Goal: Task Accomplishment & Management: Complete application form

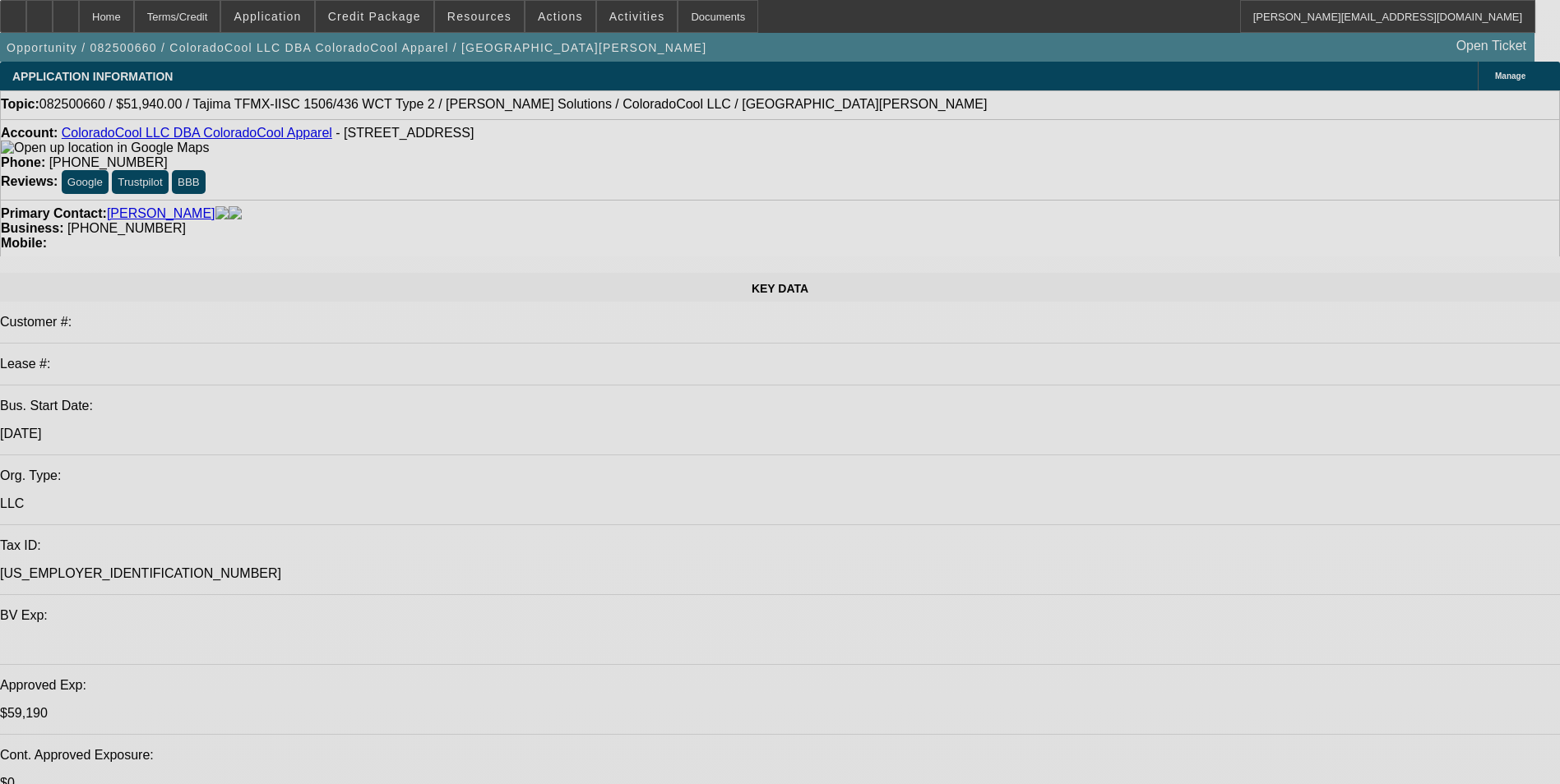
select select "0"
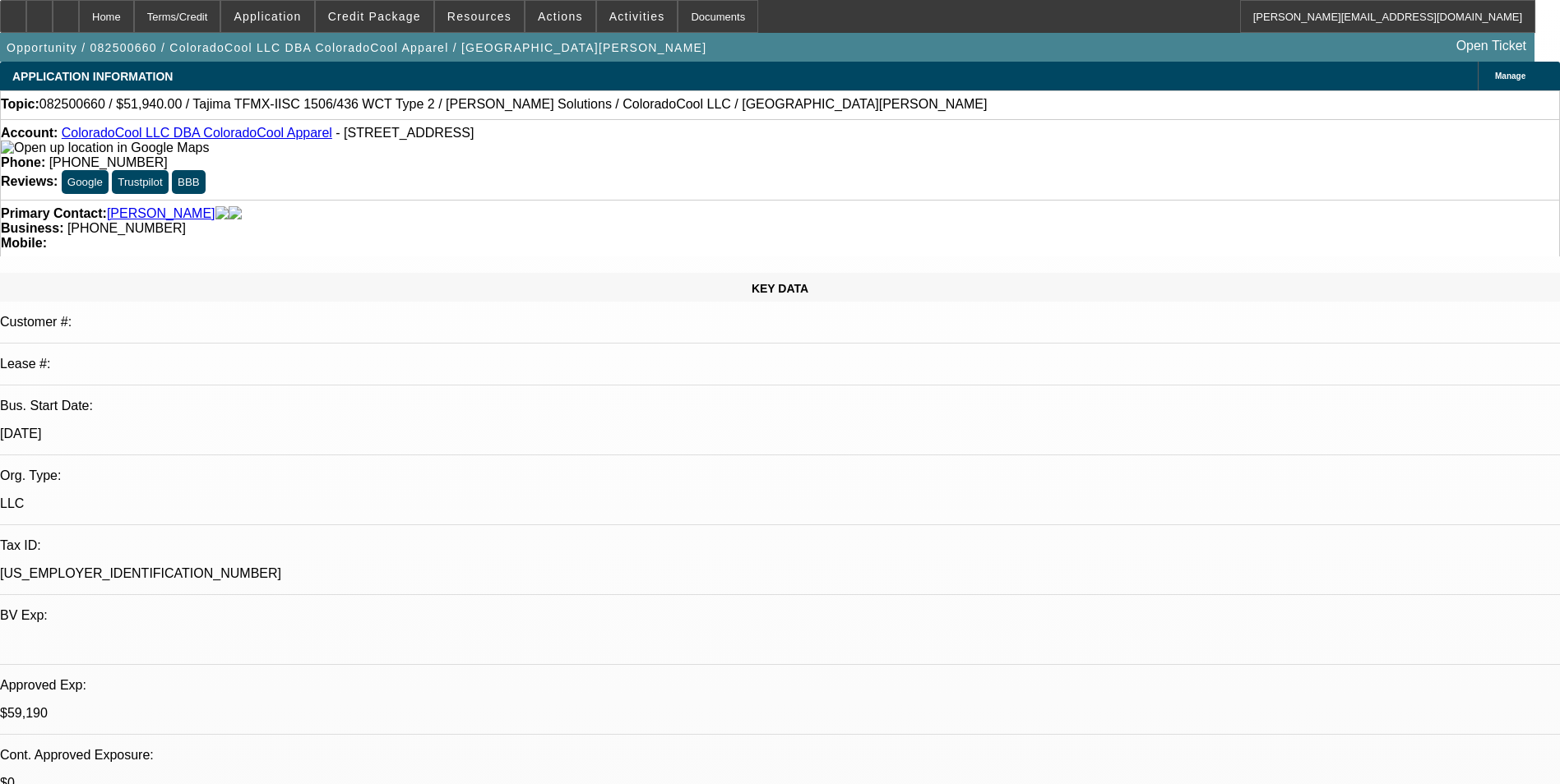
select select "2"
select select "0"
select select "2"
select select "0"
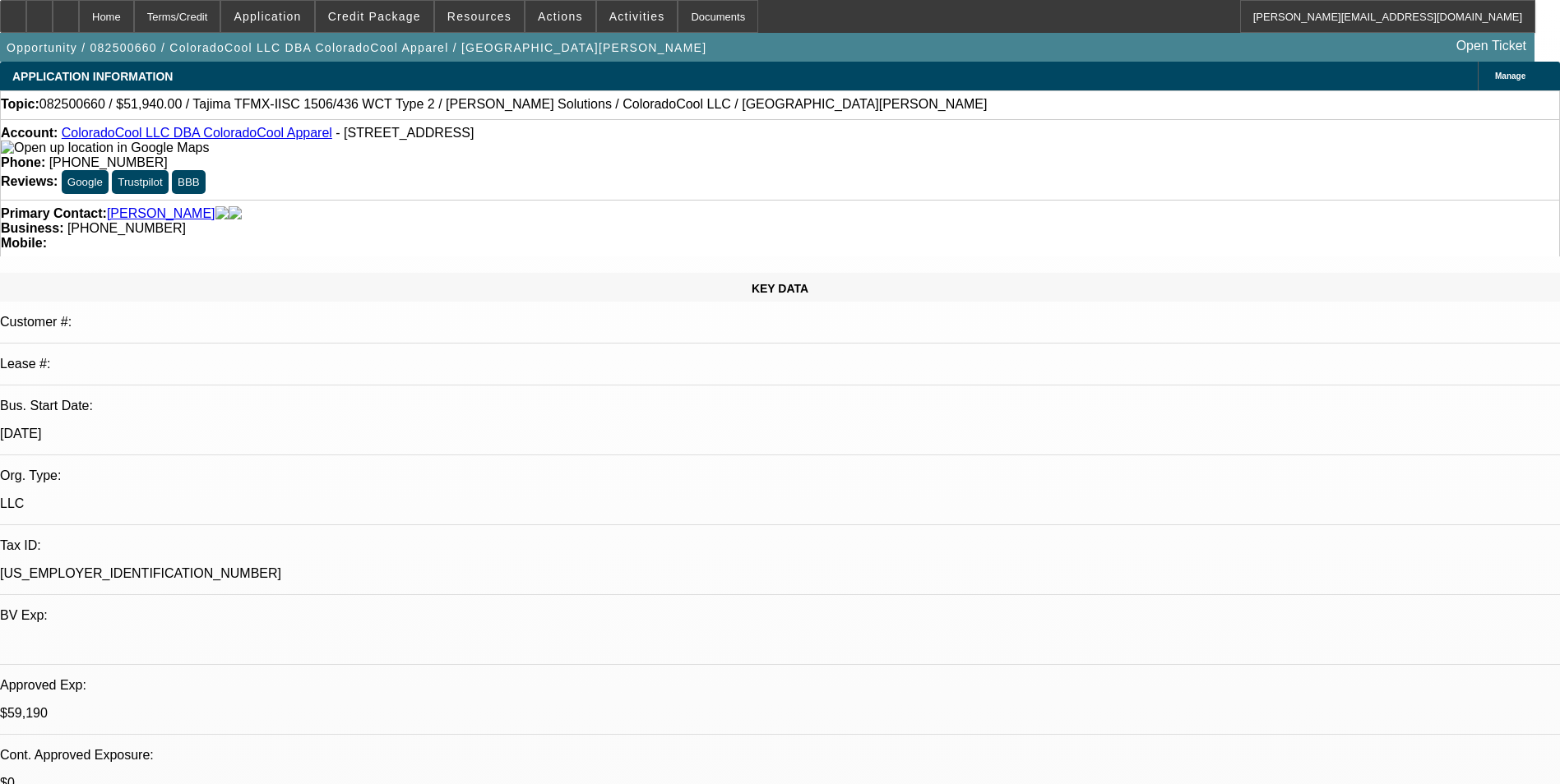
select select "0"
select select "2"
select select "0"
select select "2"
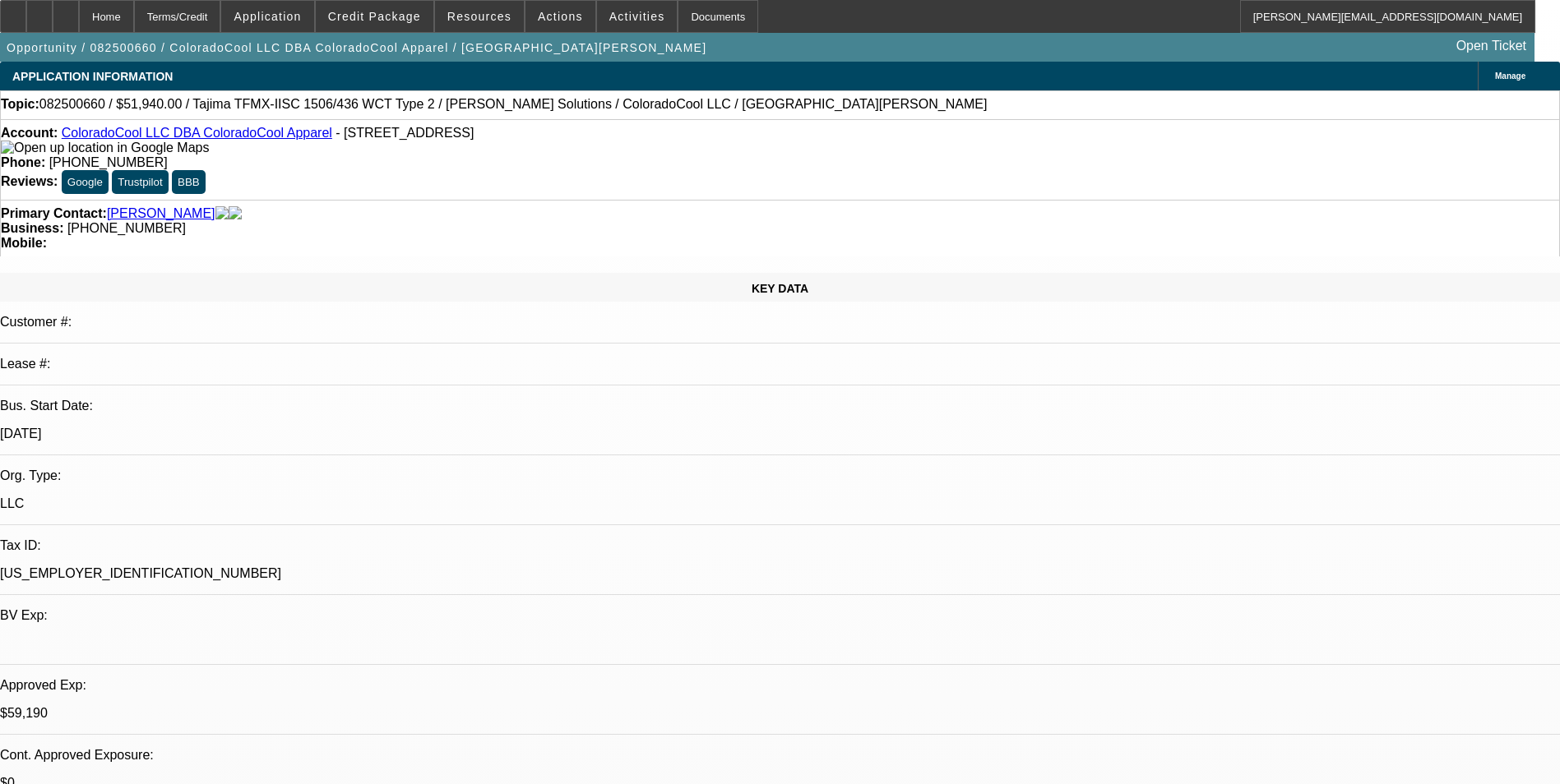
select select "0"
select select "1"
select select "2"
select select "6"
select select "1"
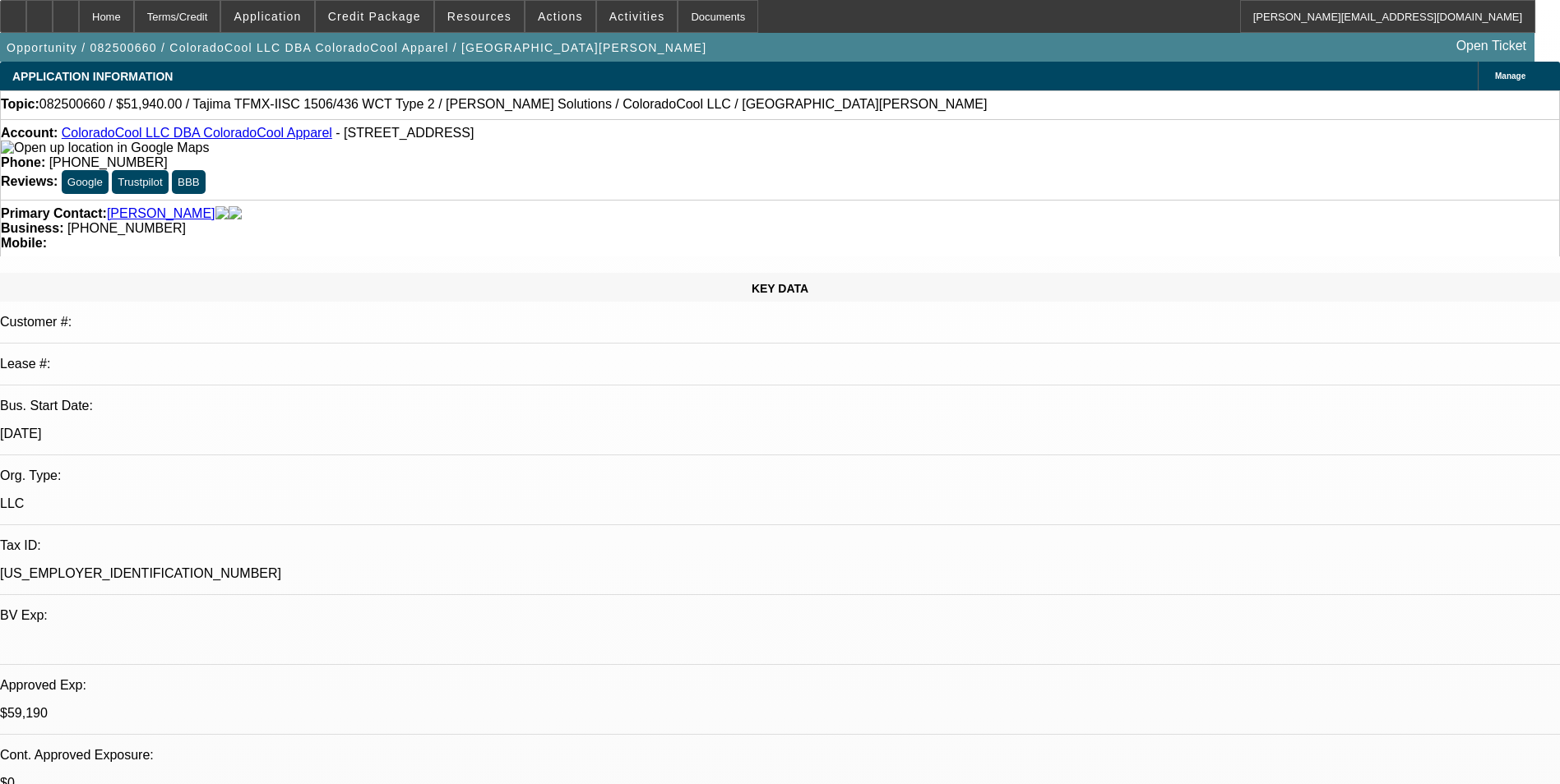
select select "2"
select select "6"
select select "1"
select select "2"
select select "6"
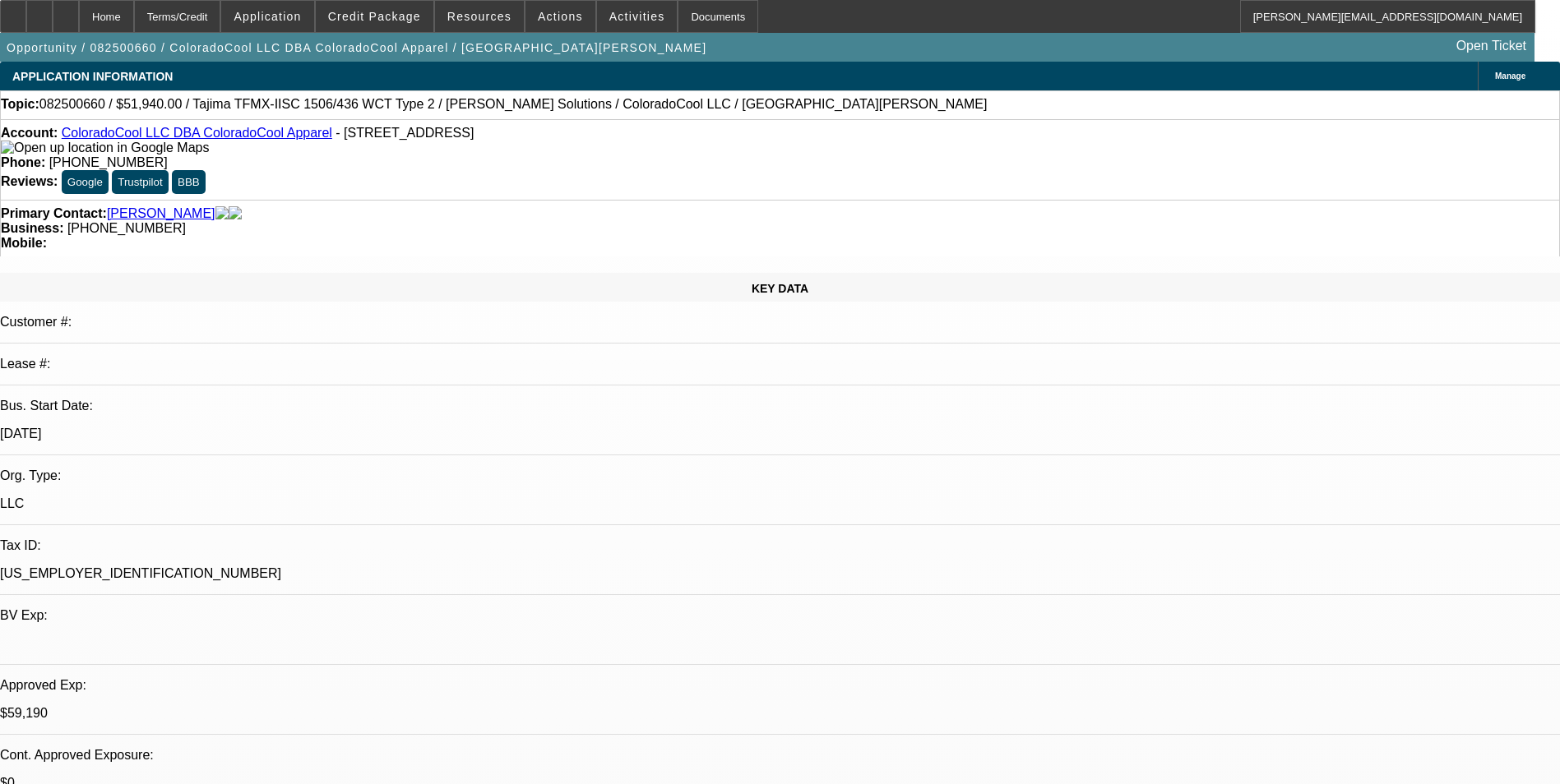
select select "1"
select select "2"
select select "6"
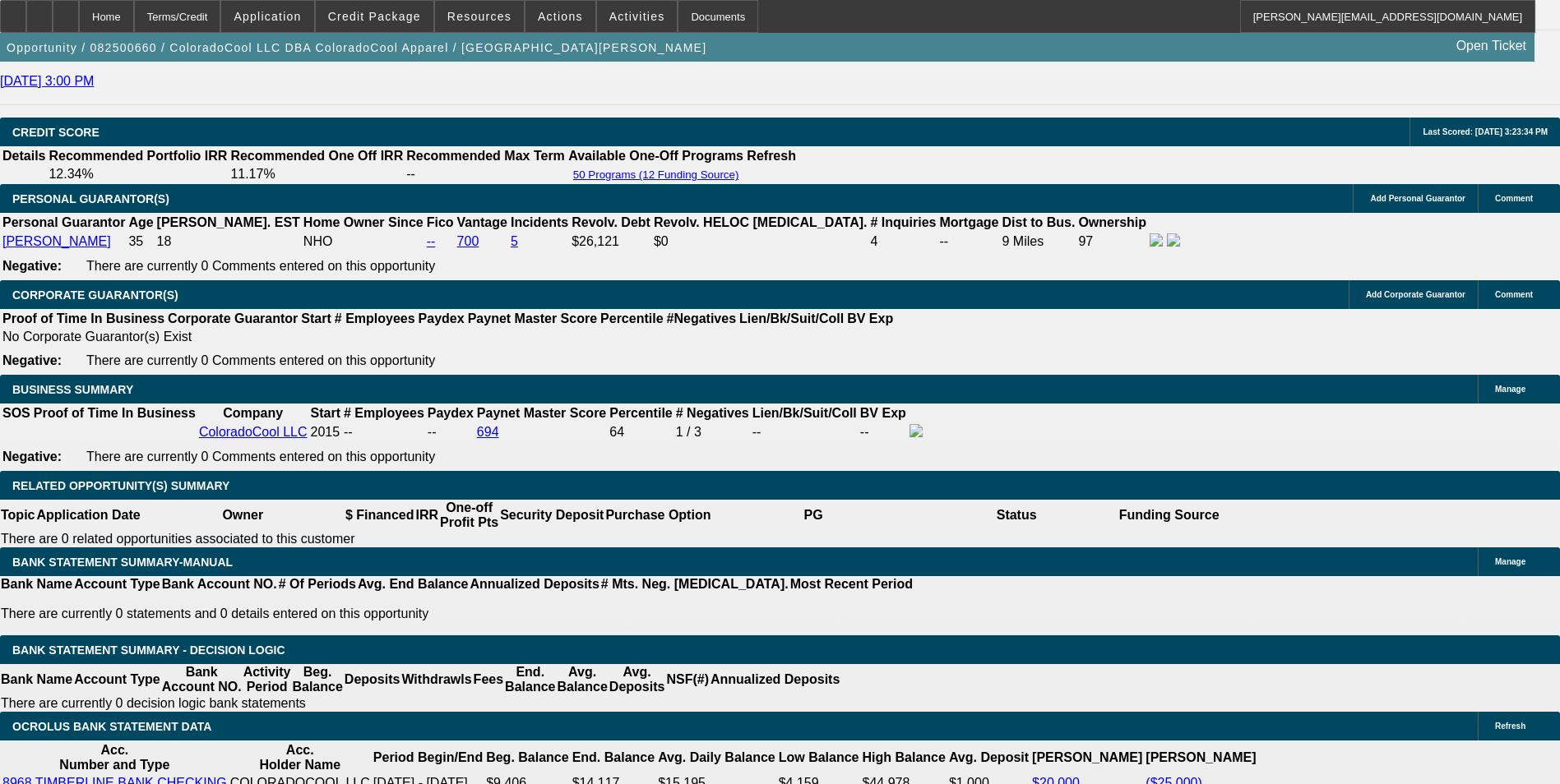
scroll to position [2383, 0]
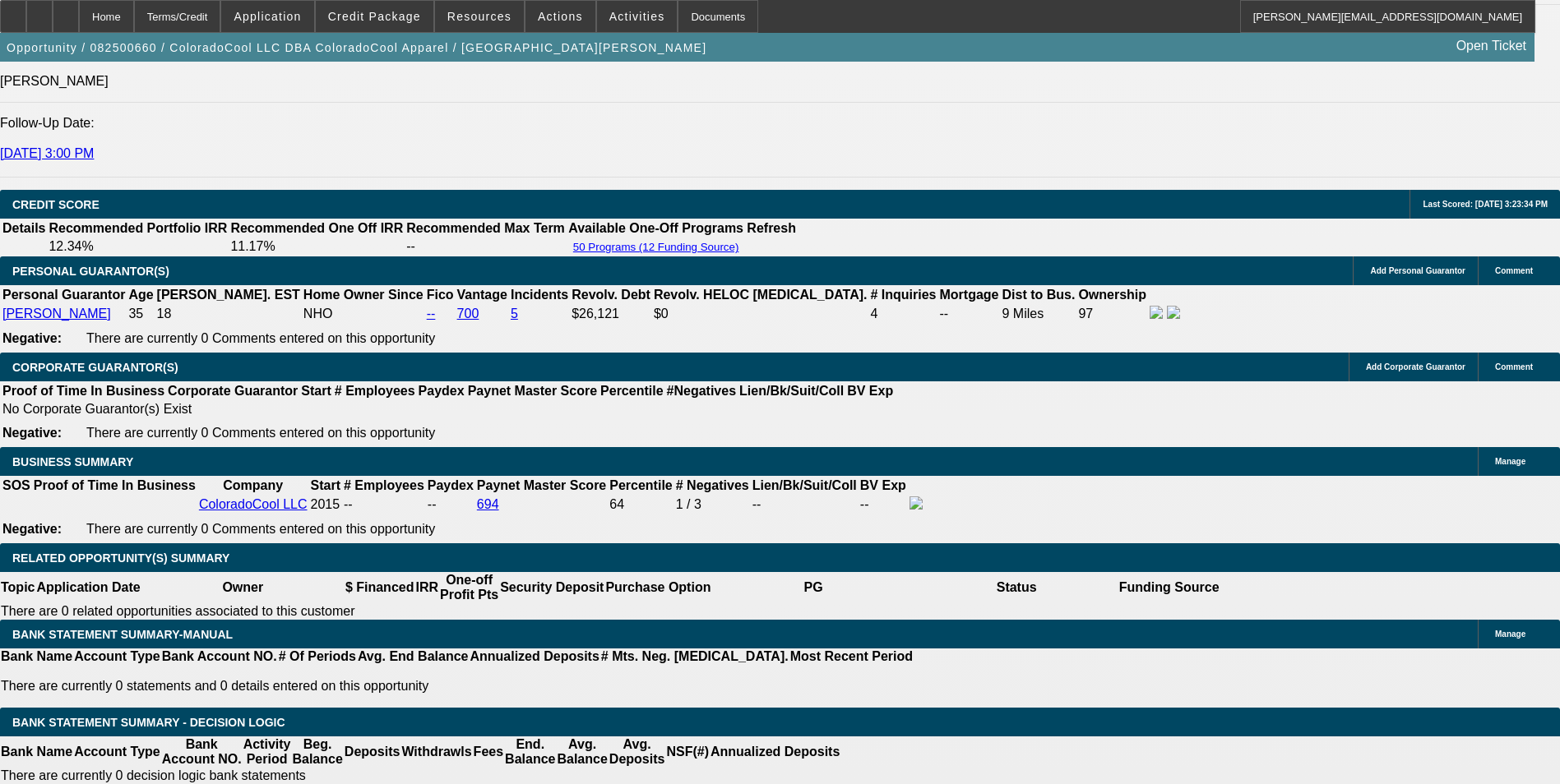
scroll to position [2301, 0]
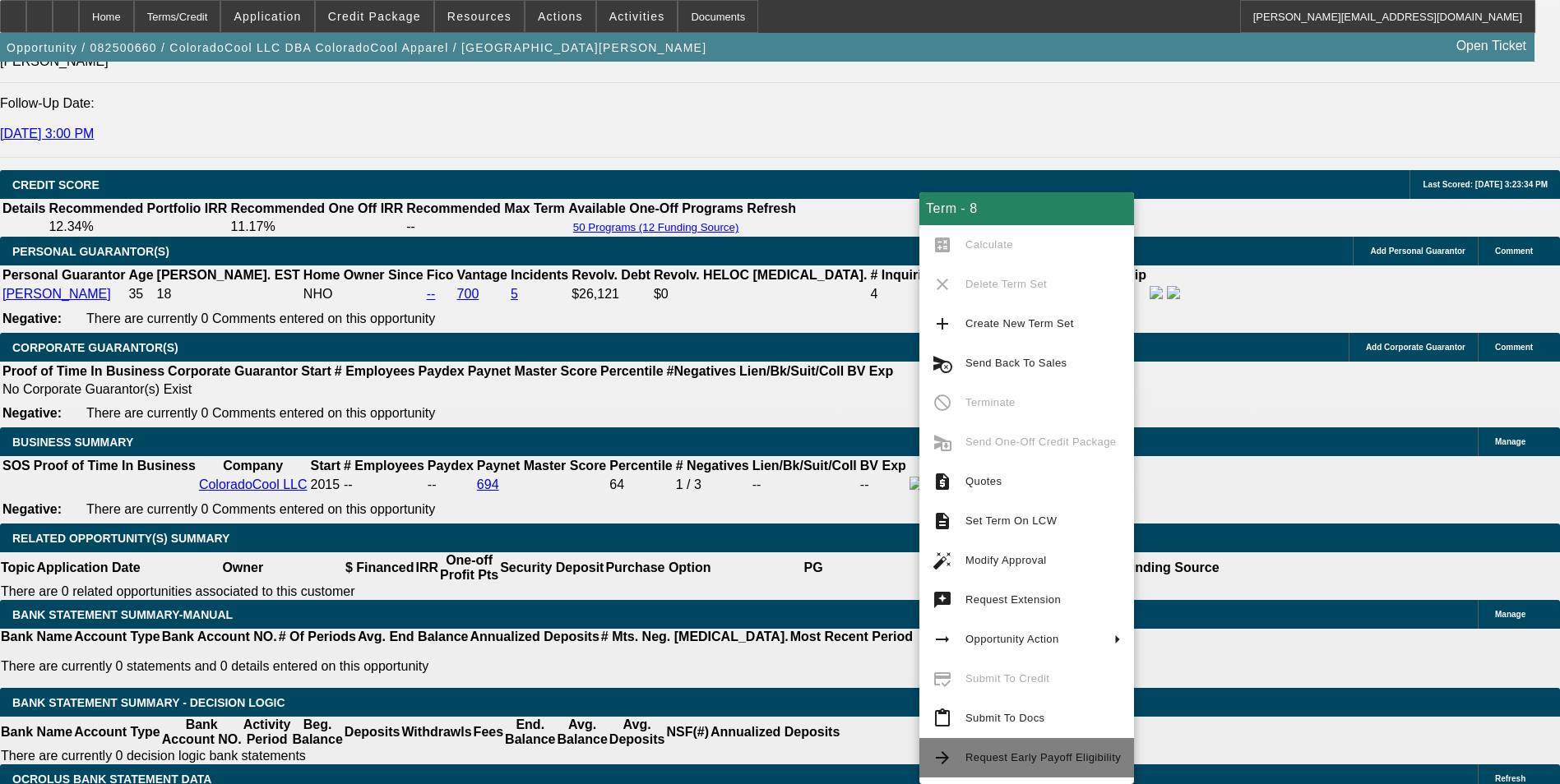
click at [1077, 752] on span "Request Early Payoff Eligibility" at bounding box center [1043, 757] width 155 height 12
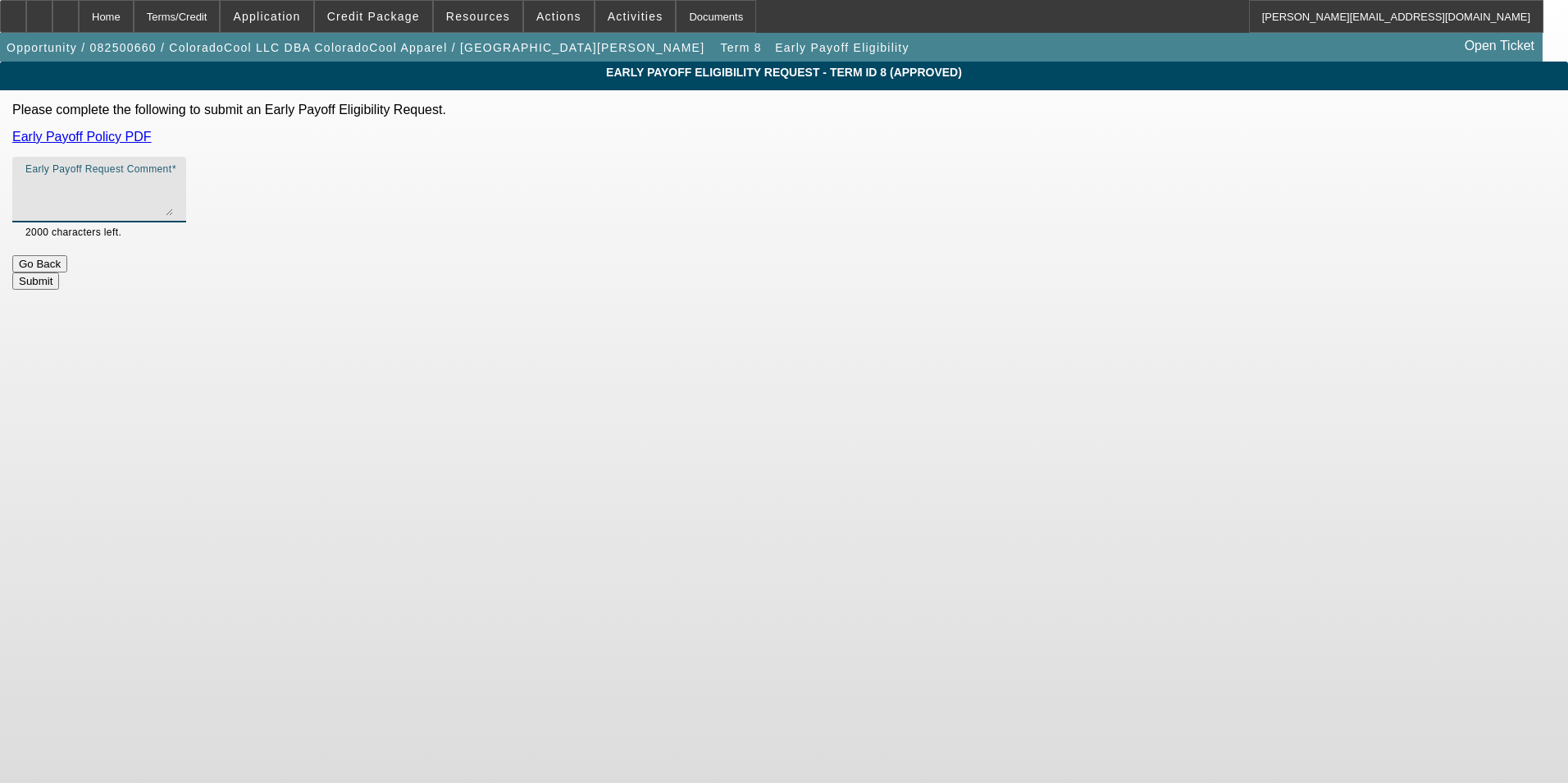
click at [173, 188] on textarea "Early Payoff Request Comment" at bounding box center [99, 196] width 148 height 40
click at [173, 188] on textarea "Customer would like EPO language added to the approval" at bounding box center [99, 196] width 148 height 40
click at [173, 193] on textarea "Customer would like EPO language added to the approval" at bounding box center [99, 196] width 148 height 40
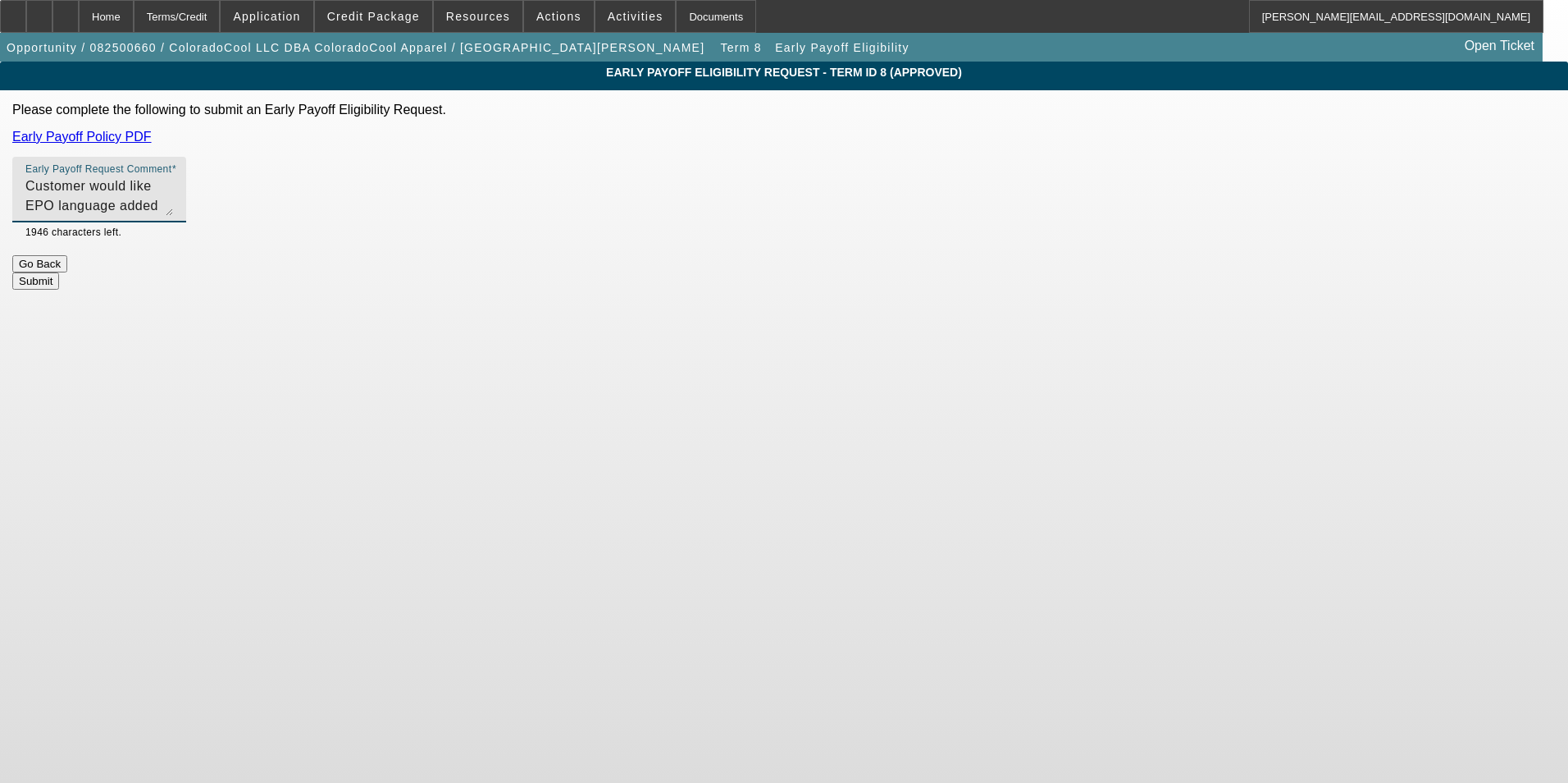
type textarea "Customer would like EPO language added to the approval"
click at [152, 135] on link "Early Payoff Policy PDF" at bounding box center [81, 137] width 140 height 14
click at [60, 273] on button "Submit" at bounding box center [35, 281] width 47 height 17
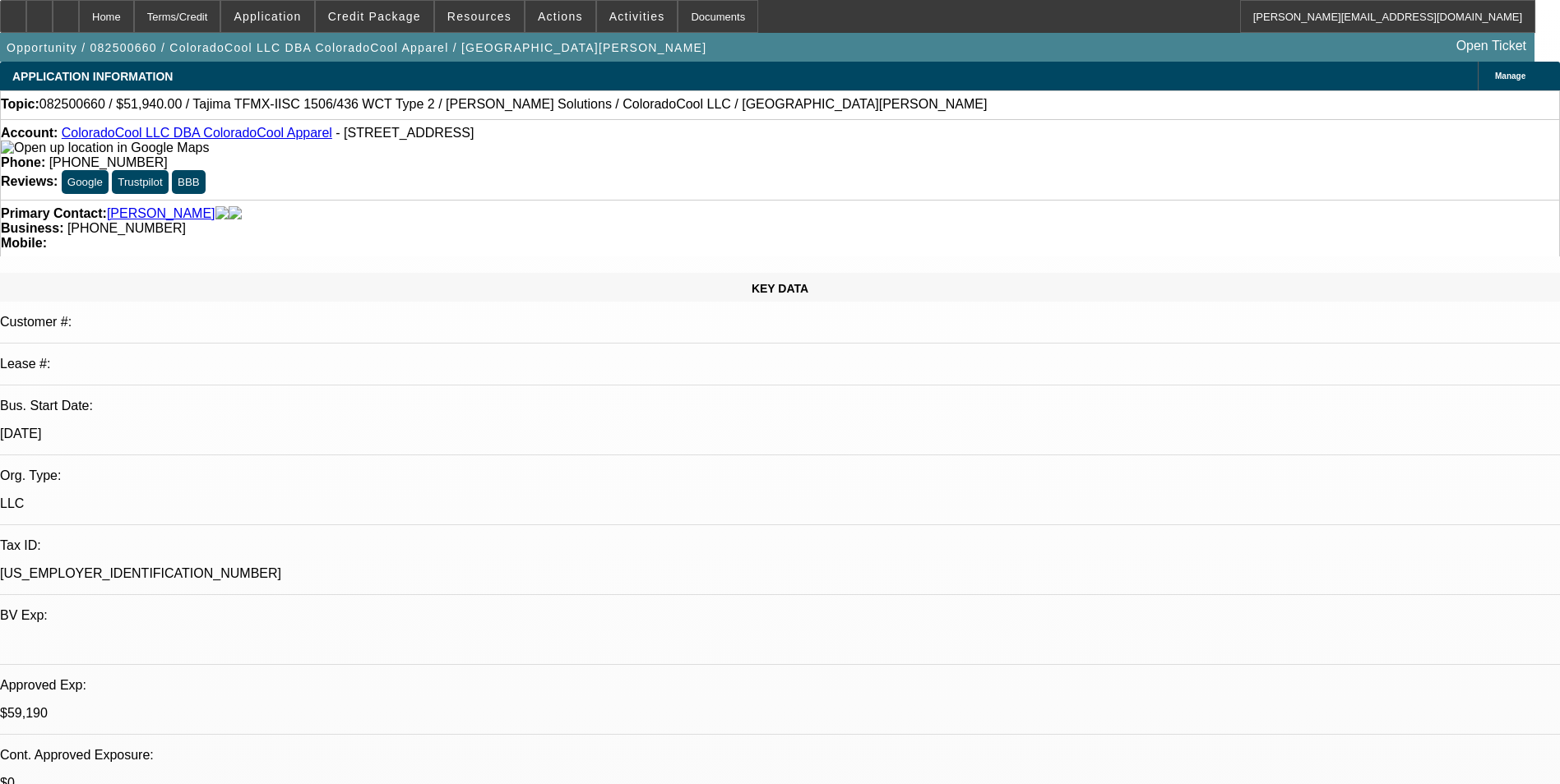
select select "0"
select select "2"
select select "0"
select select "6"
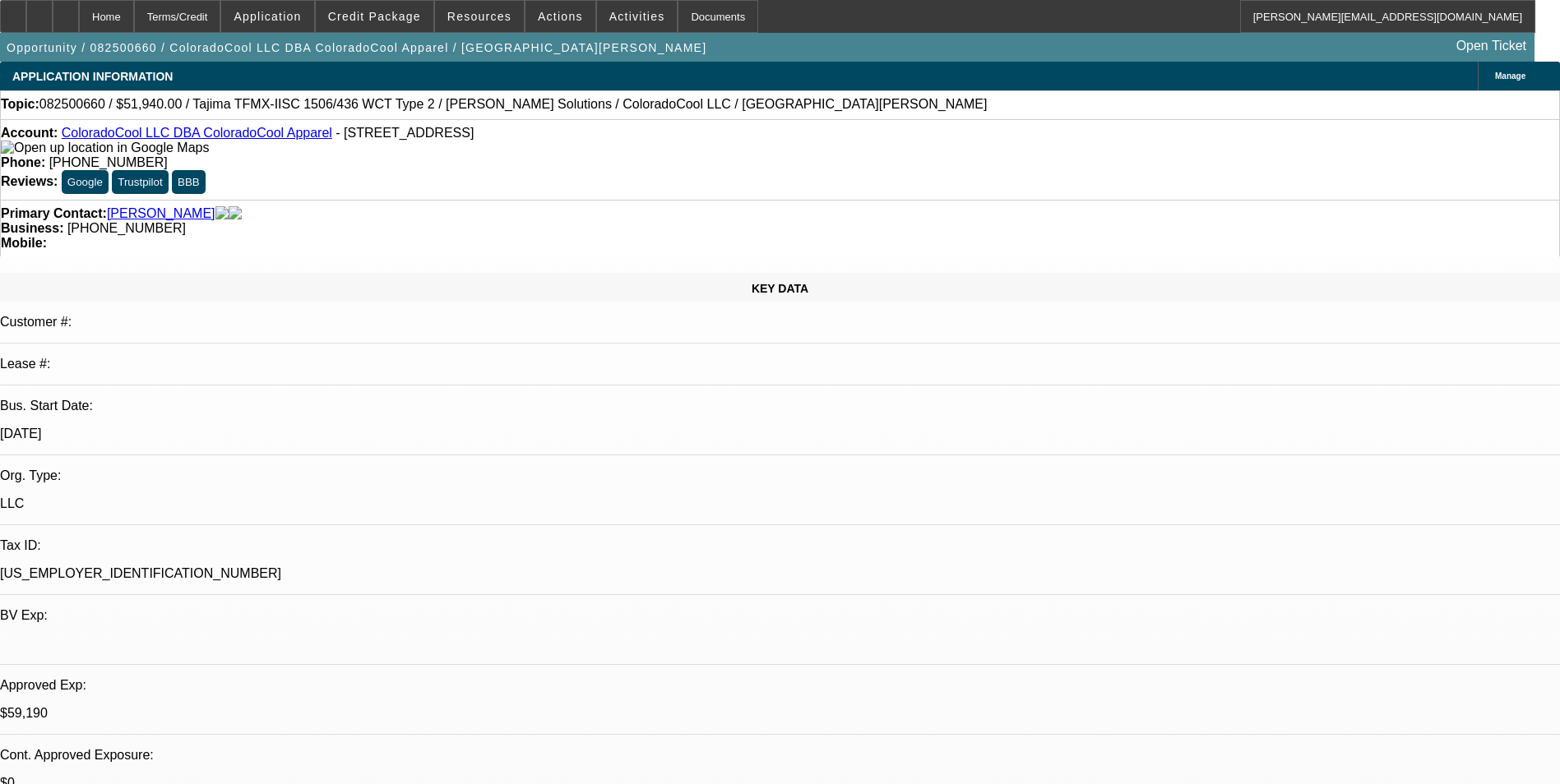
select select "0"
select select "2"
select select "0"
select select "6"
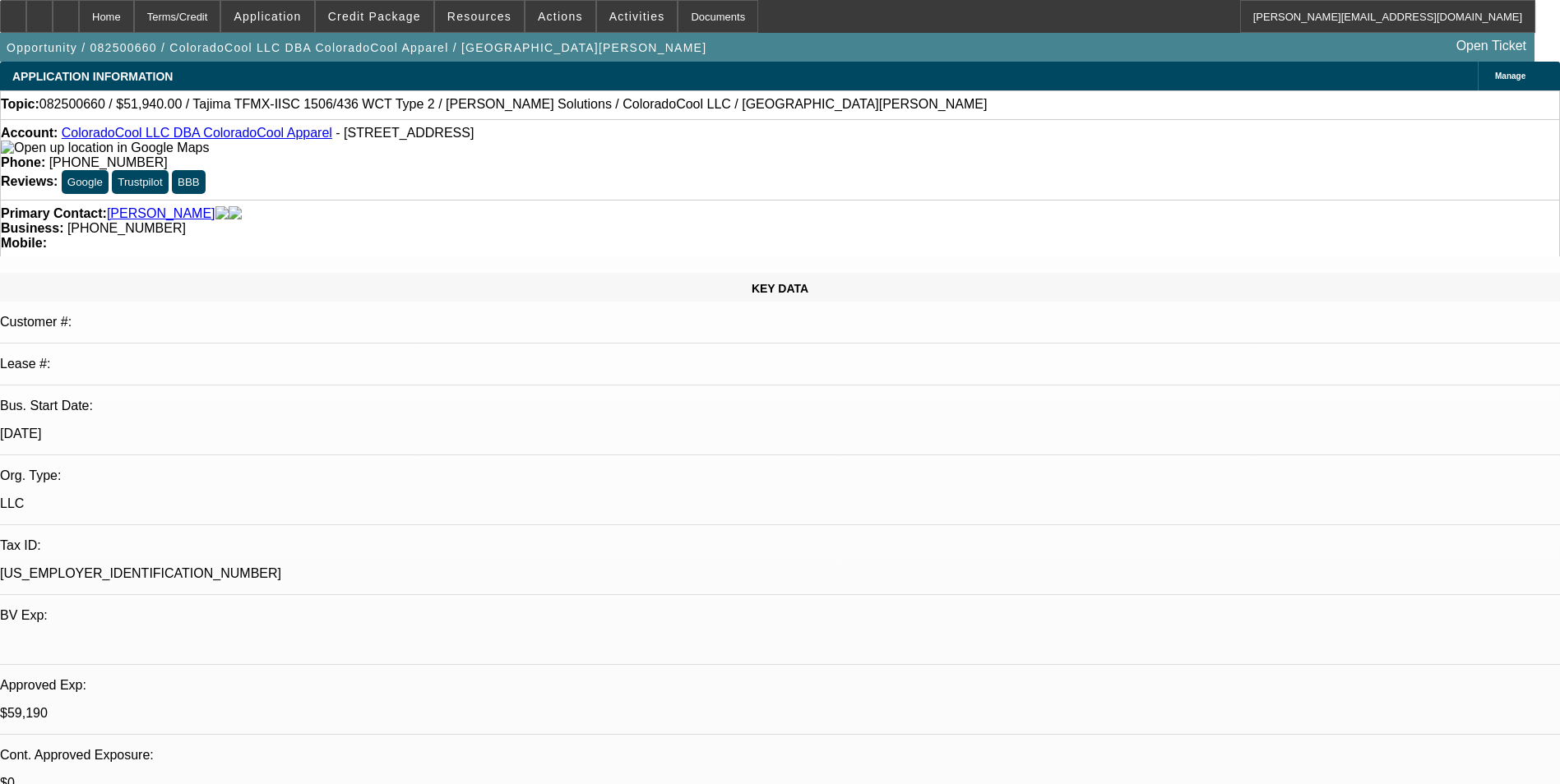
select select "0"
select select "2"
select select "0"
select select "6"
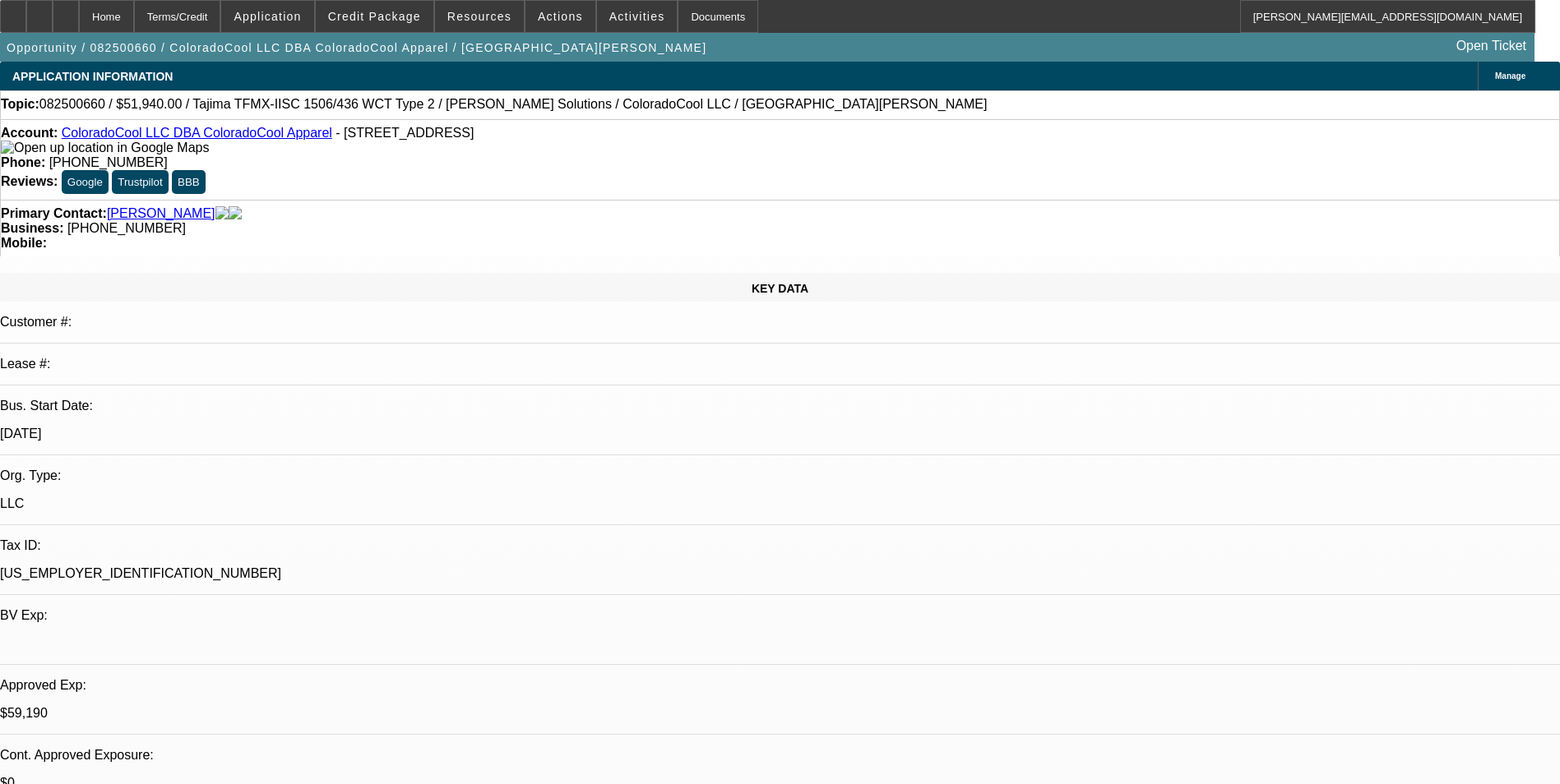
select select "0"
select select "2"
select select "0"
select select "6"
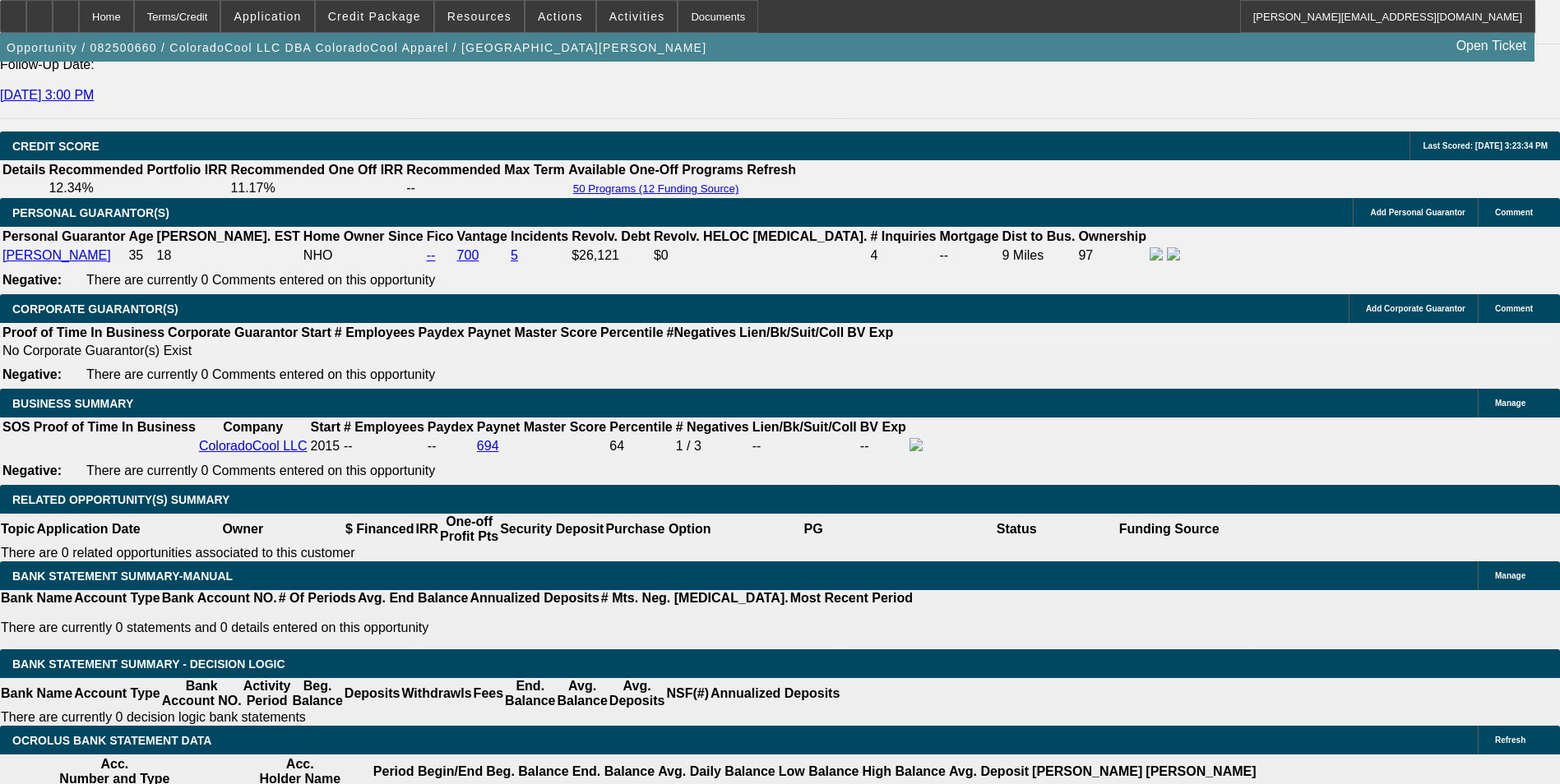
scroll to position [2301, 0]
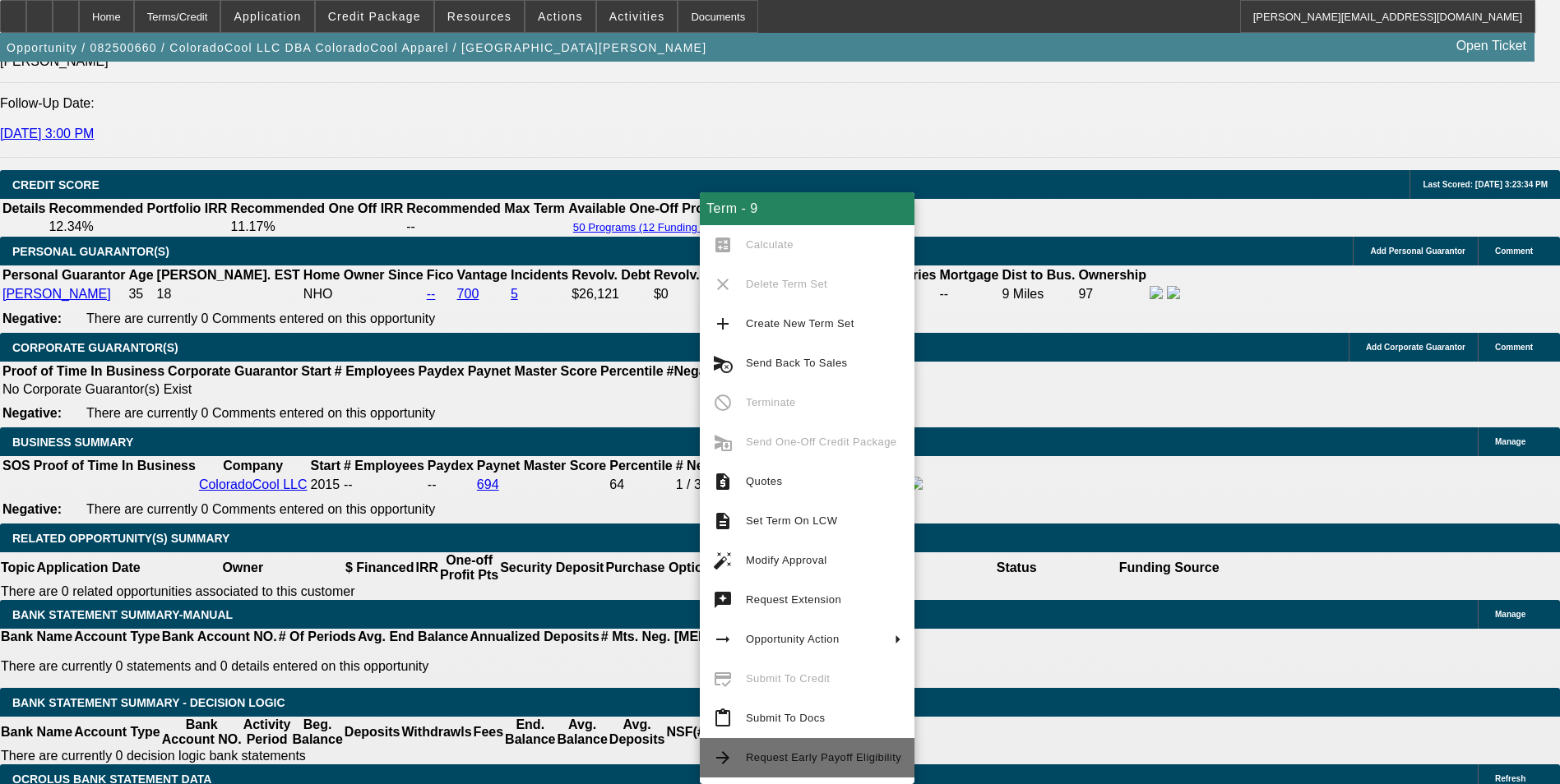
click at [819, 754] on span "Request Early Payoff Eligibility" at bounding box center [823, 757] width 155 height 12
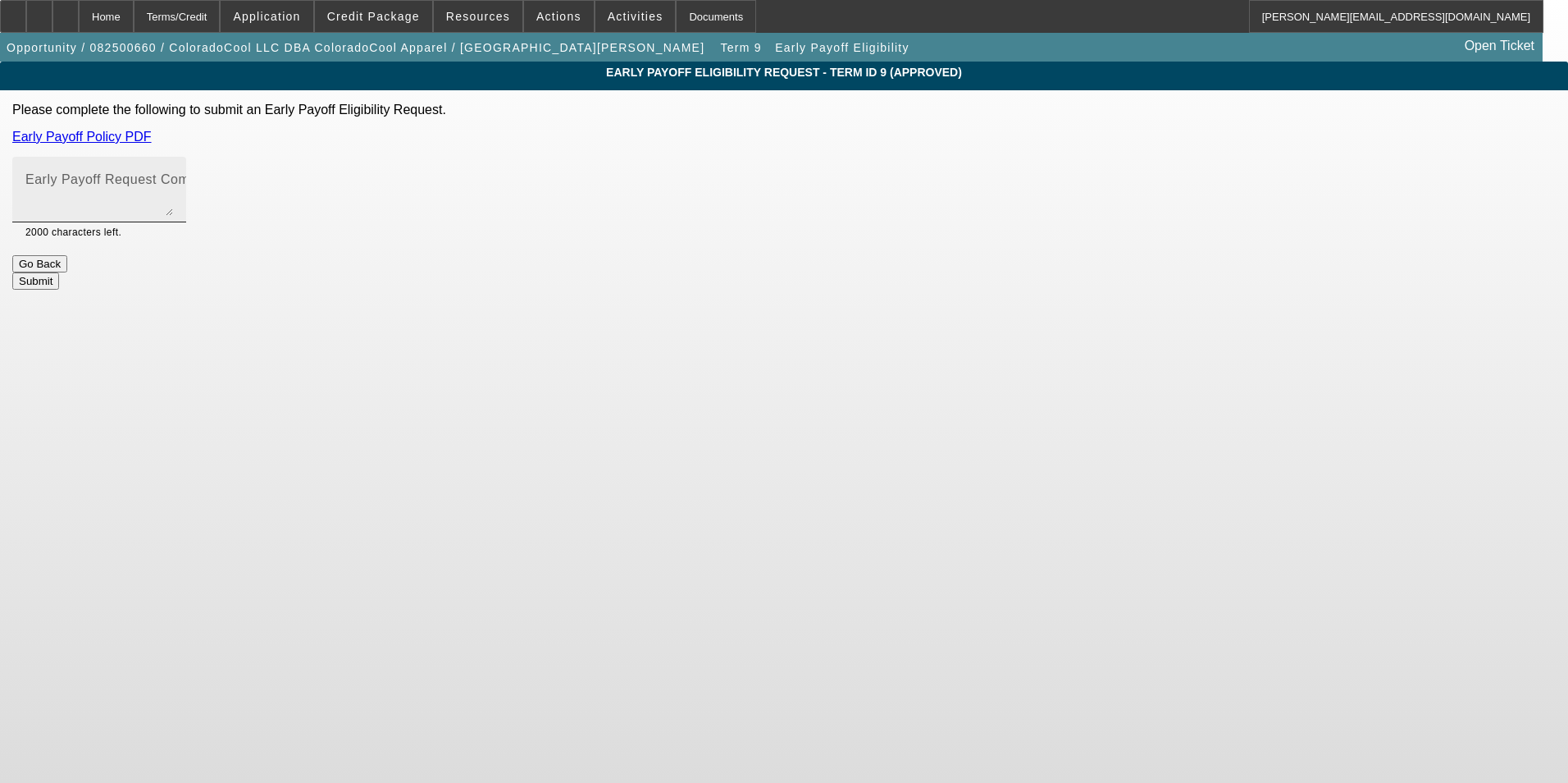
click at [173, 190] on textarea "Early Payoff Request Comment" at bounding box center [99, 196] width 148 height 40
paste textarea "Customer would like EPO language added to the approval"
type textarea "Customer would like EPO language added to the approval"
click at [60, 273] on button "Submit" at bounding box center [35, 281] width 47 height 17
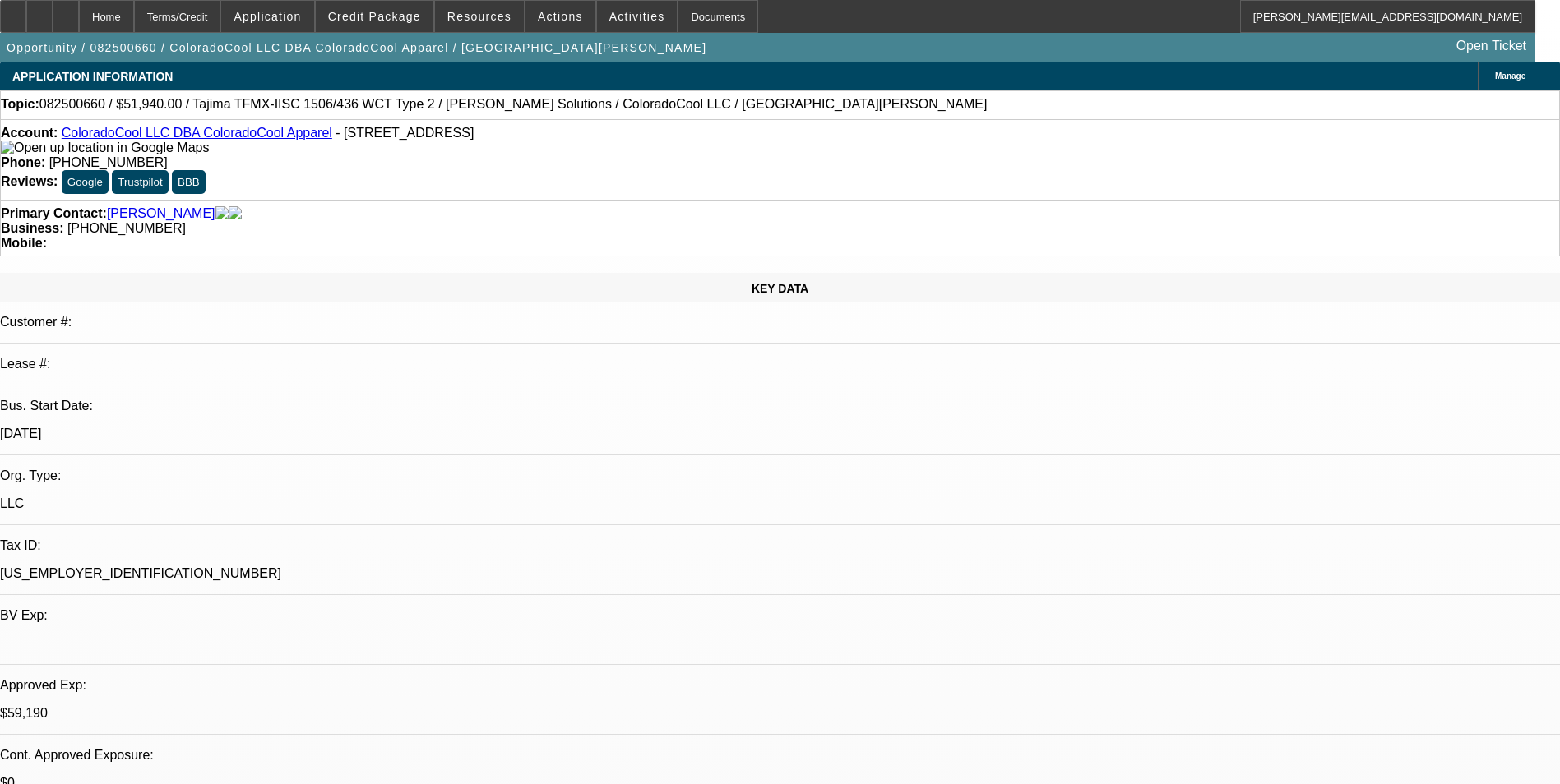
select select "0"
select select "2"
select select "0"
select select "6"
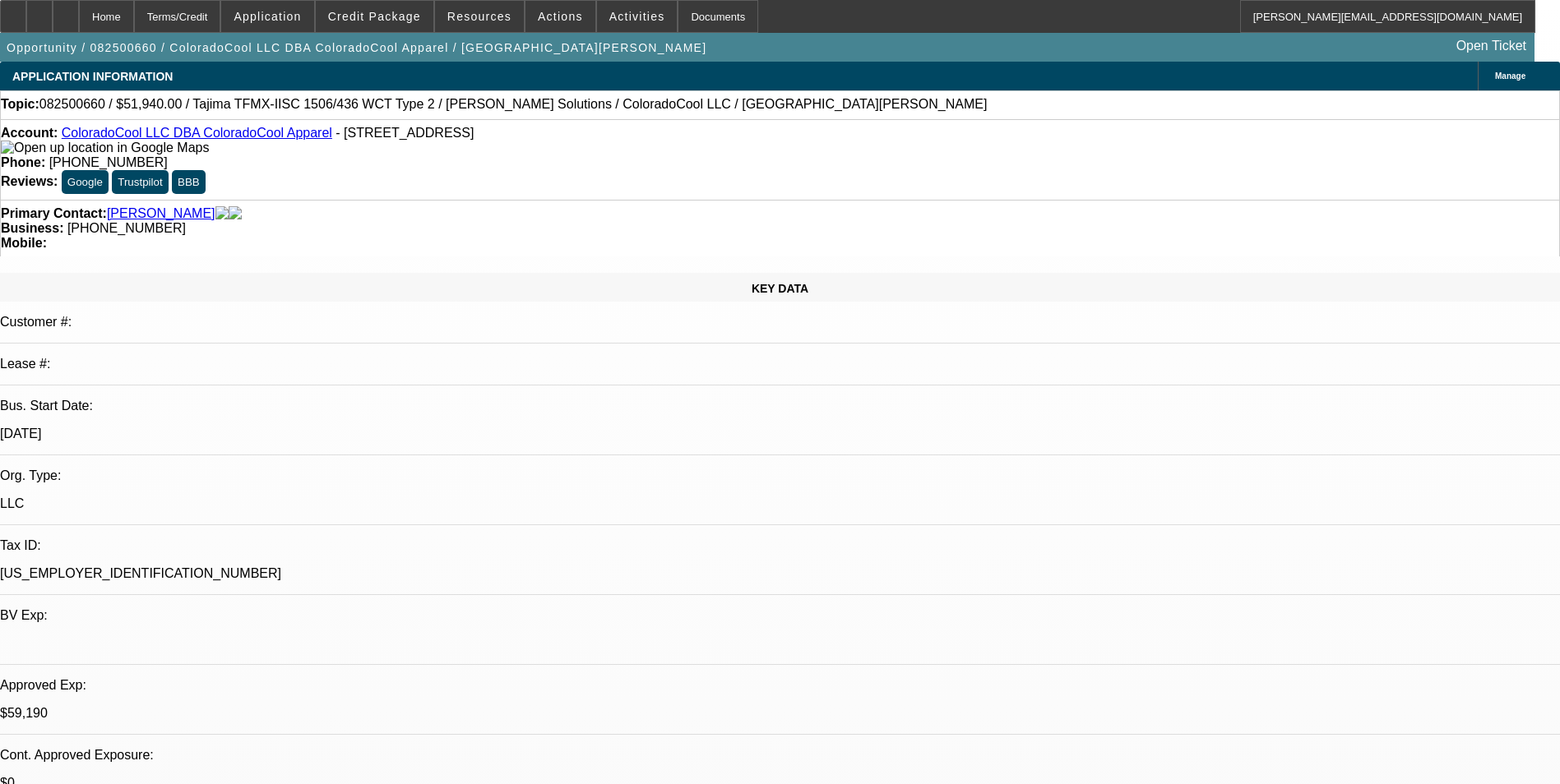
select select "0"
select select "2"
select select "0"
select select "6"
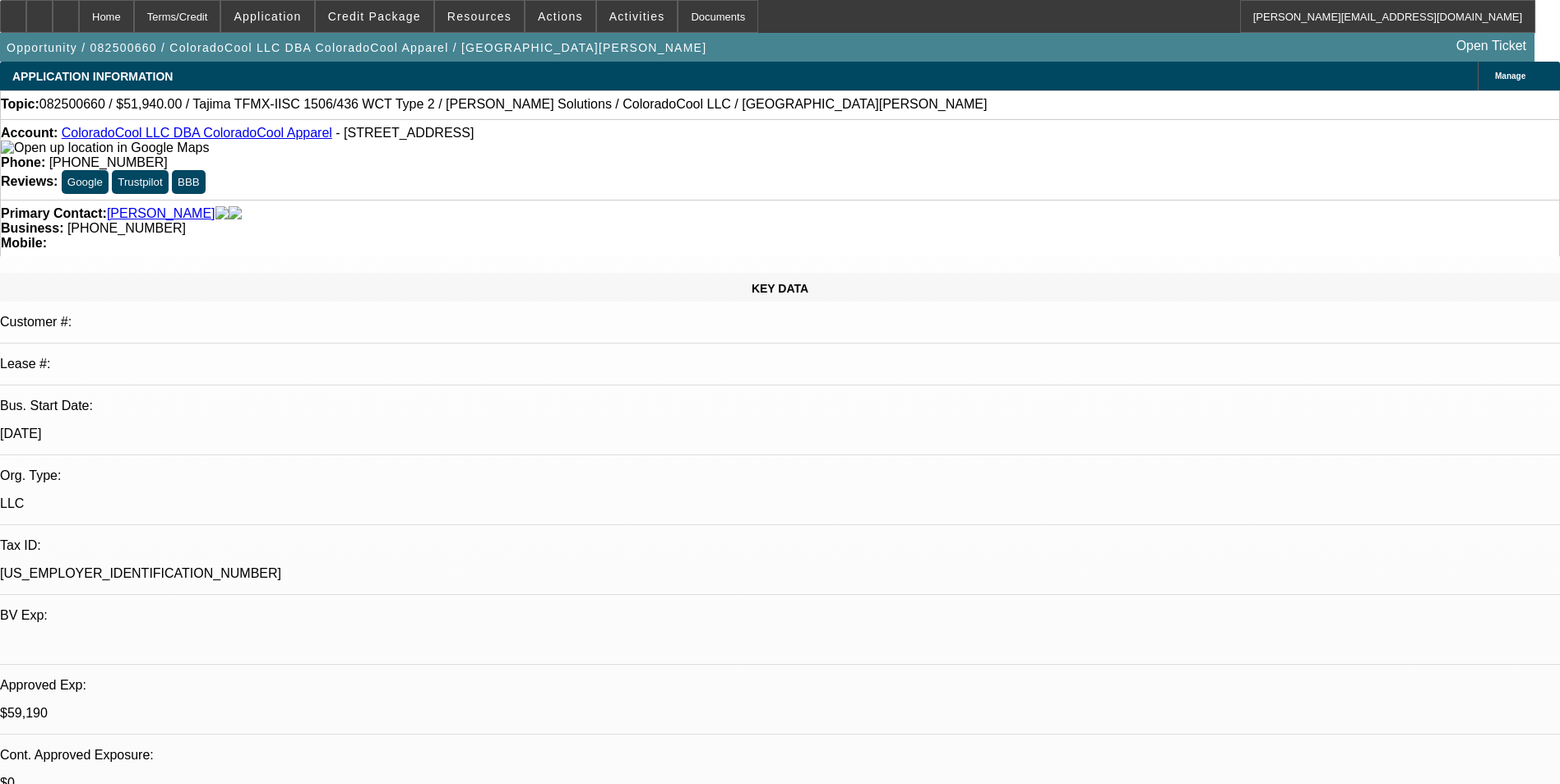
select select "0"
select select "2"
select select "0"
select select "6"
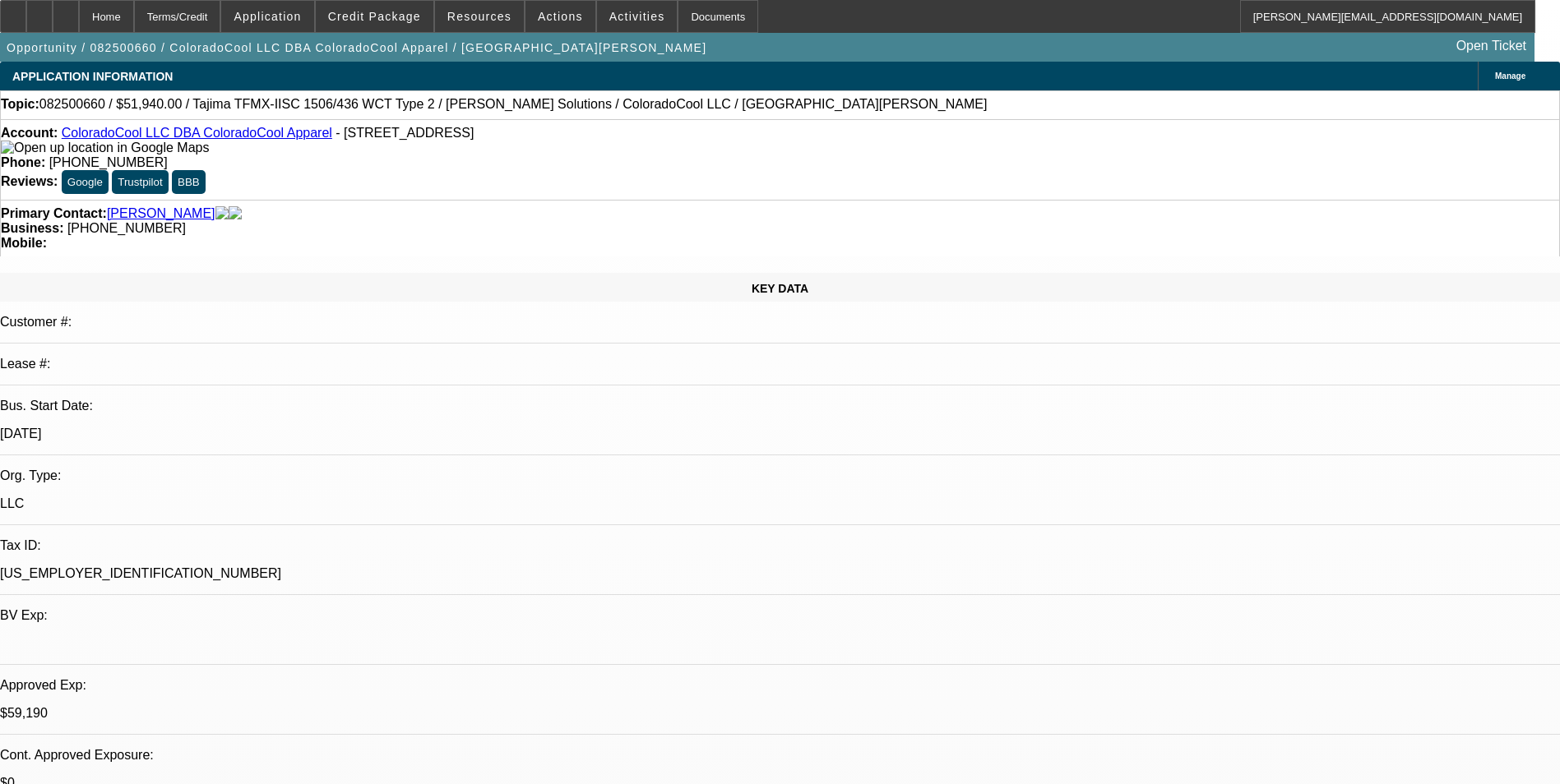
select select "0"
select select "2"
select select "0"
select select "6"
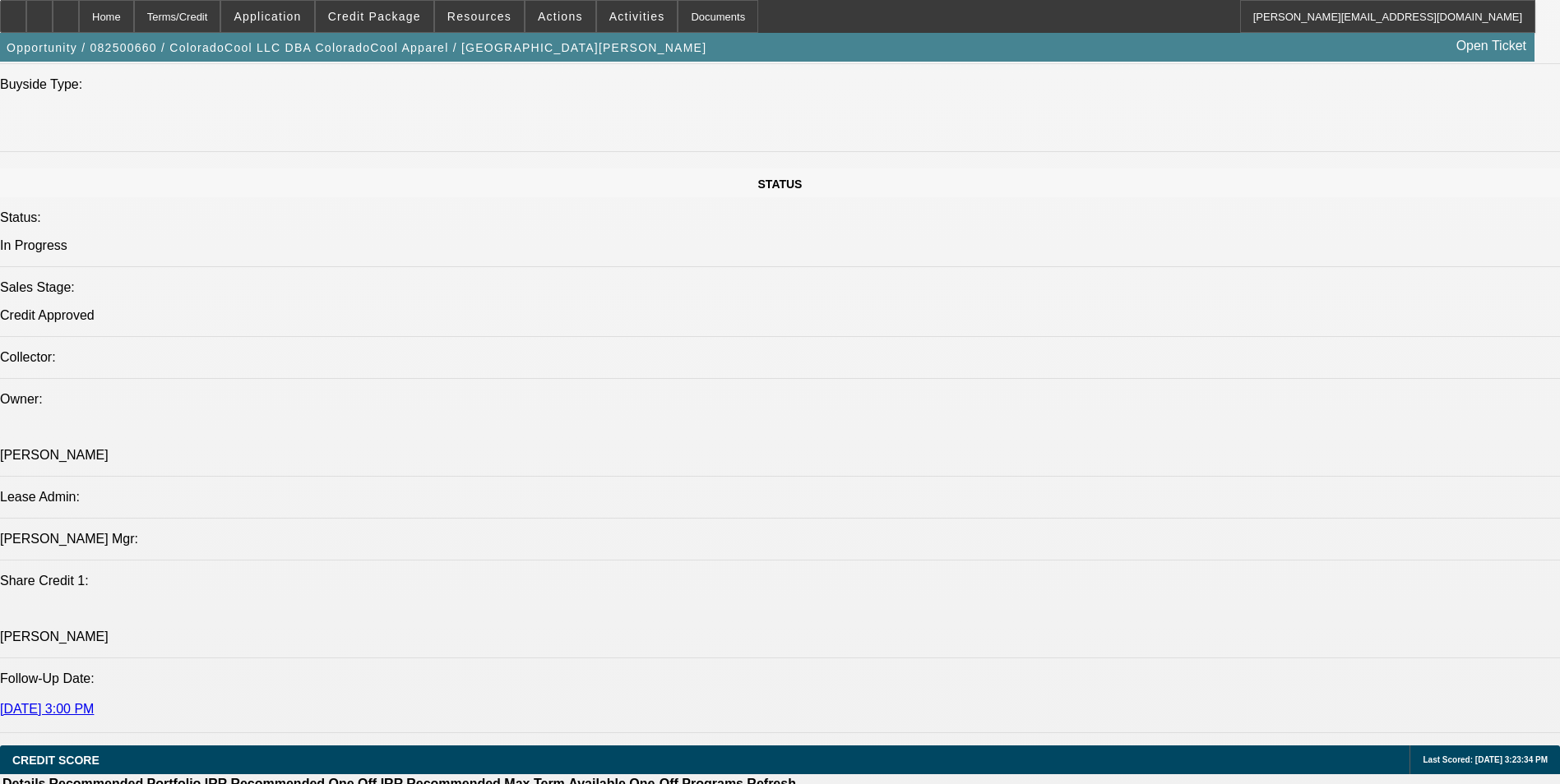
scroll to position [2301, 0]
